Goal: Information Seeking & Learning: Compare options

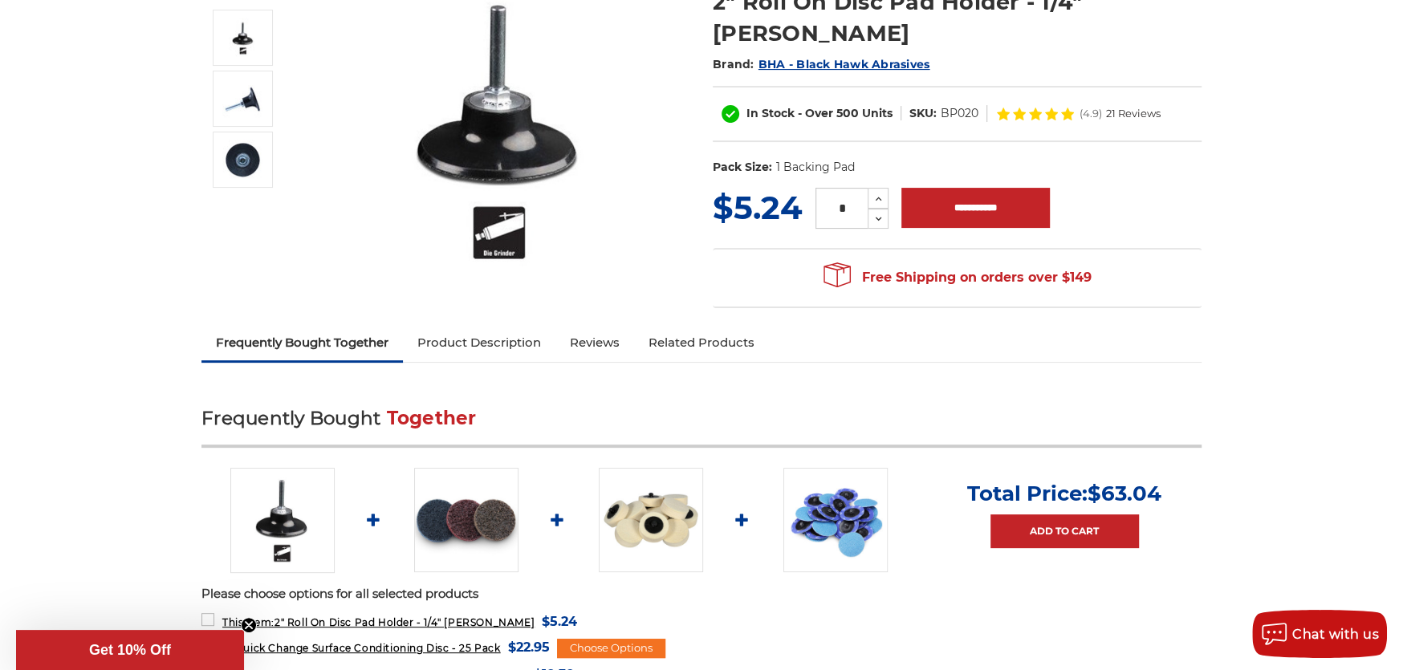
scroll to position [241, 0]
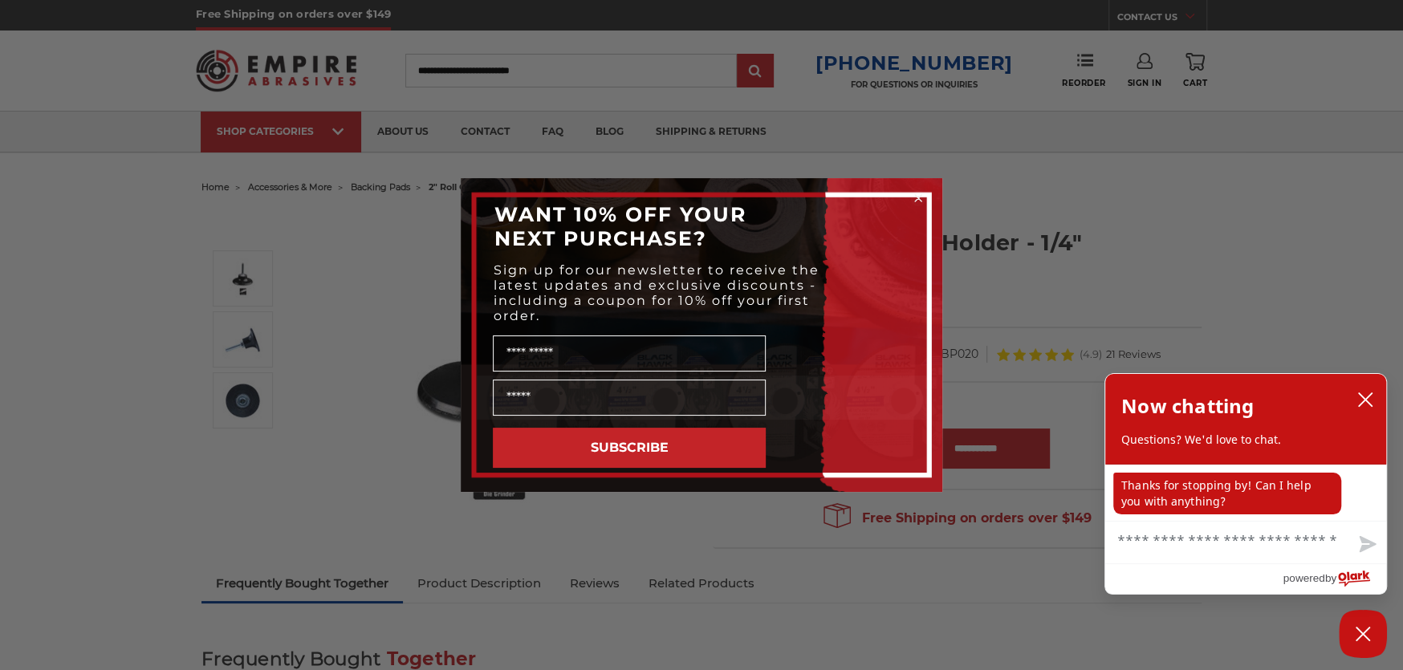
click at [920, 194] on icon "Close dialog" at bounding box center [918, 198] width 16 height 16
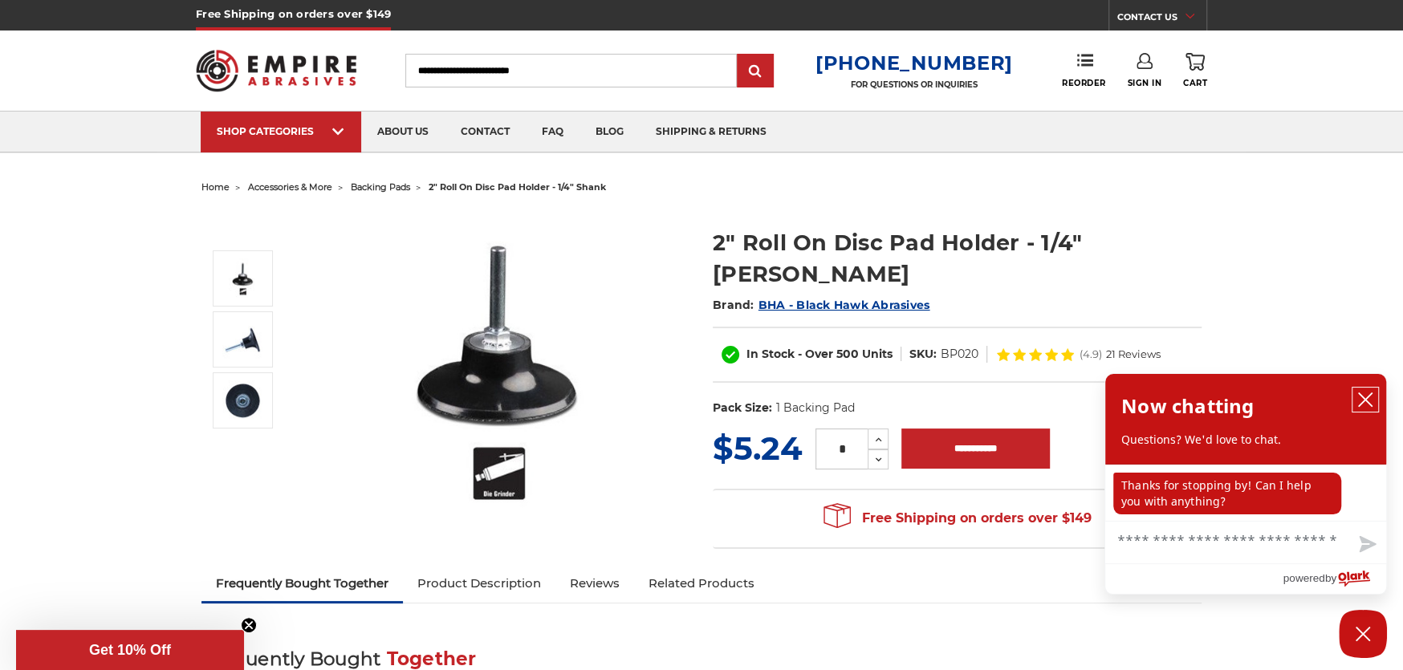
click at [1369, 398] on icon "close chatbox" at bounding box center [1365, 400] width 16 height 16
